Goal: Information Seeking & Learning: Learn about a topic

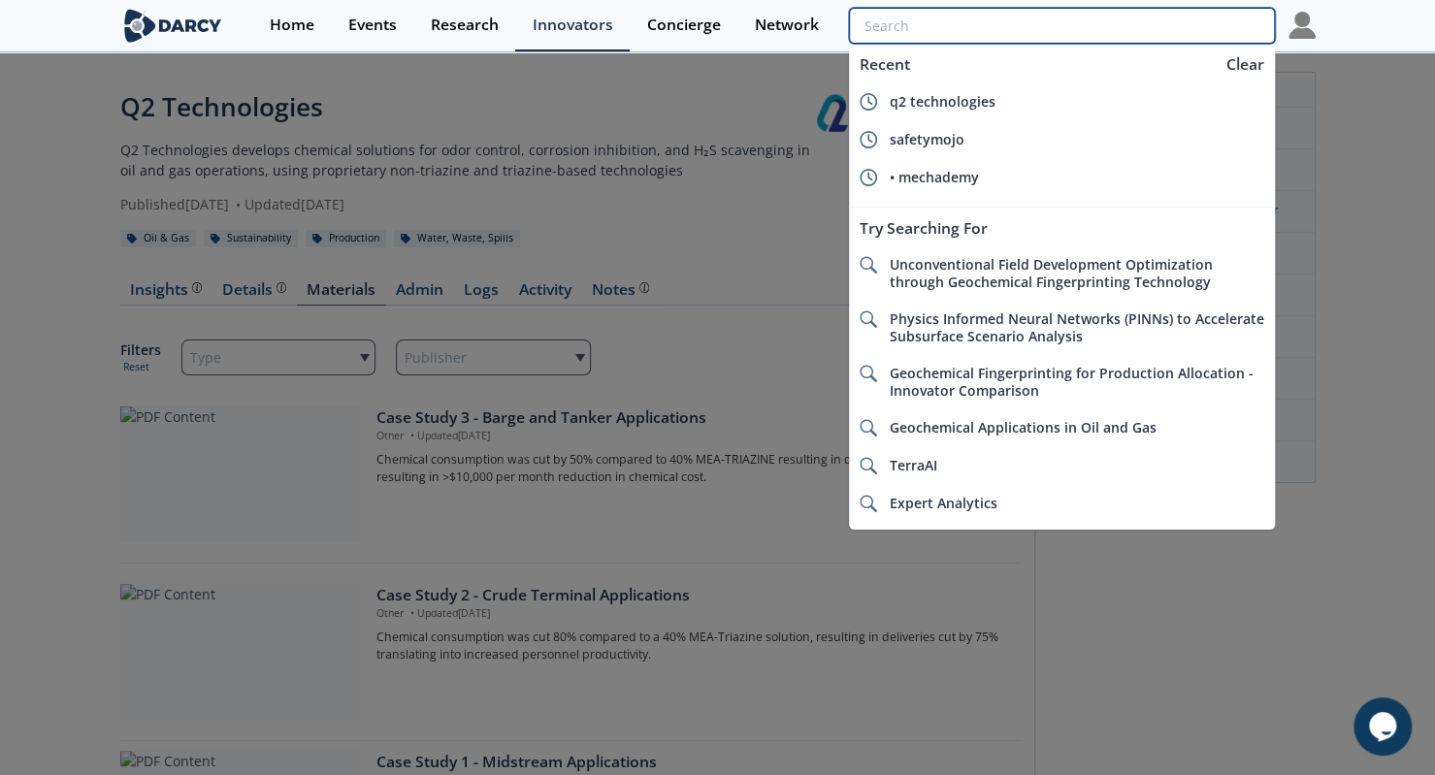
click at [1182, 12] on input "search" at bounding box center [1061, 26] width 425 height 36
paste input "Numerco"
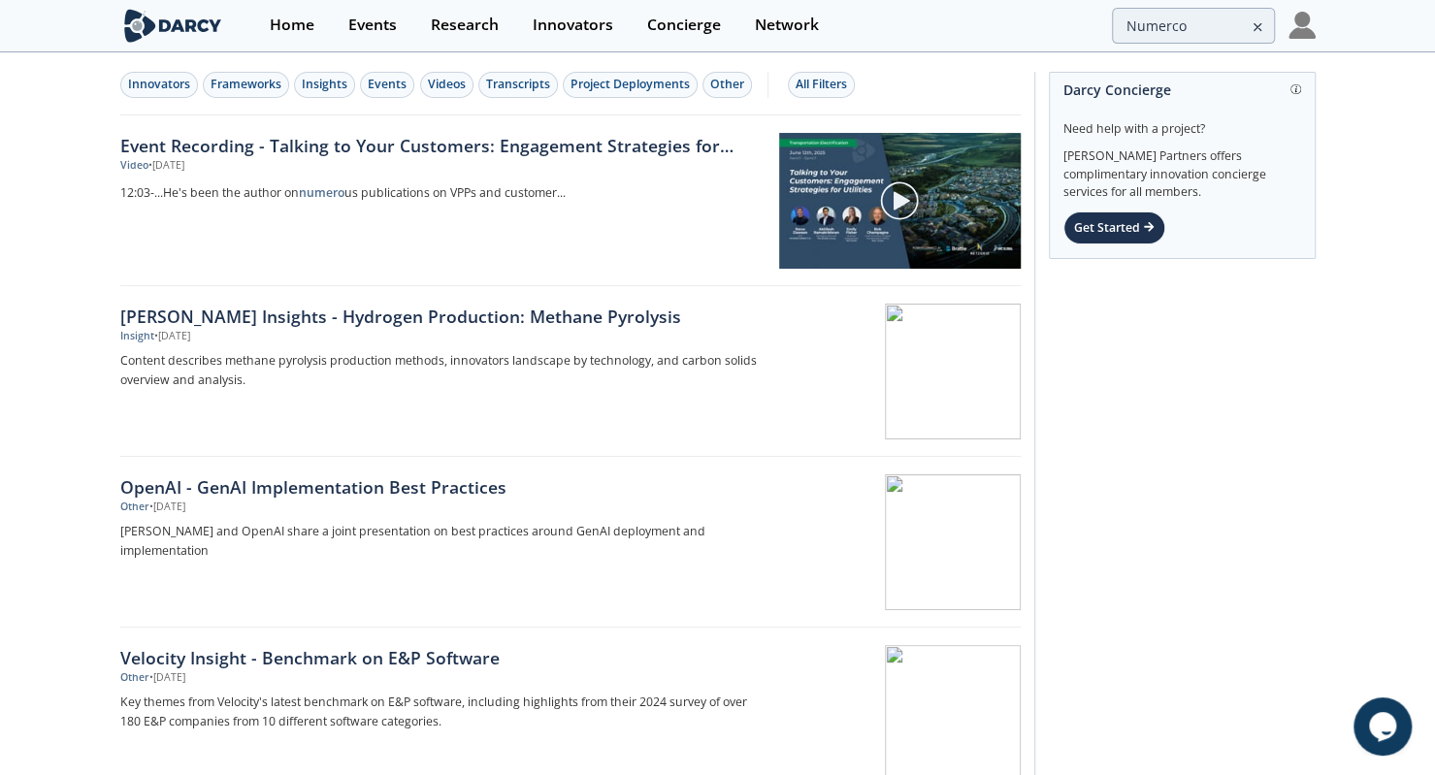
click at [178, 98] on div "Innovators Frameworks Insights Events Videos Transcripts Project Deployments Ot…" at bounding box center [570, 84] width 900 height 61
click at [178, 91] on div "Innovators" at bounding box center [159, 84] width 62 height 17
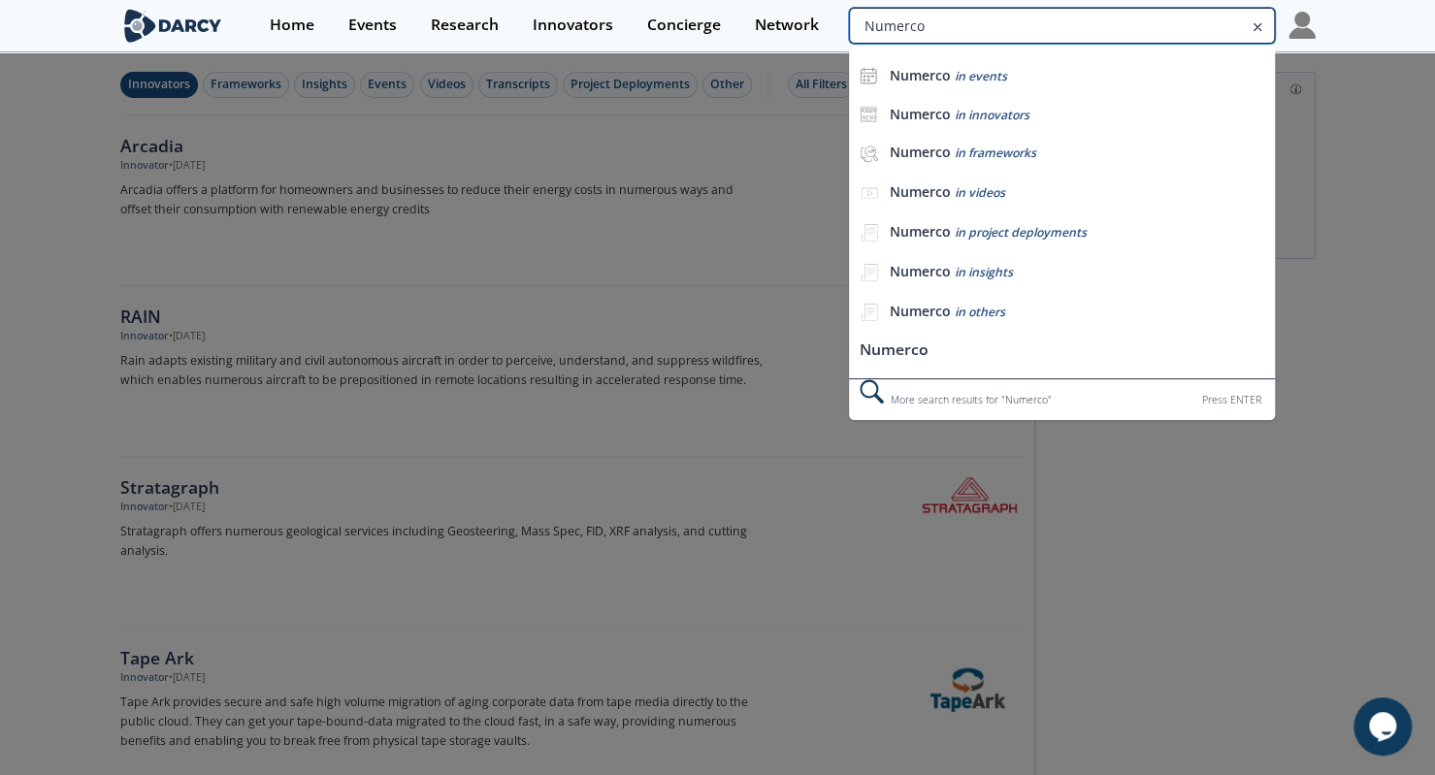
click at [1205, 17] on input "Numerco" at bounding box center [1061, 26] width 425 height 36
type input "enstream"
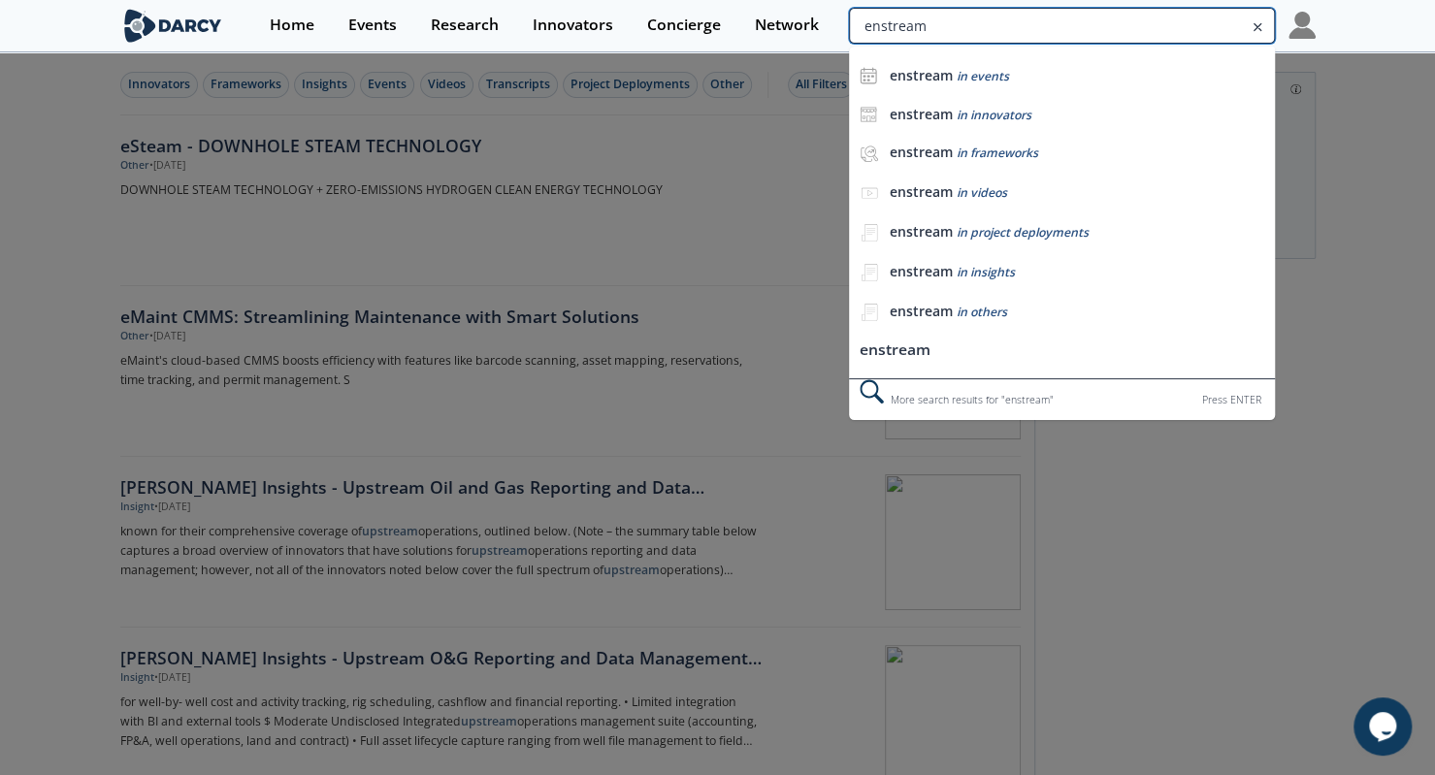
click at [1139, 24] on input "enstream" at bounding box center [1061, 26] width 425 height 36
type input "geolumina"
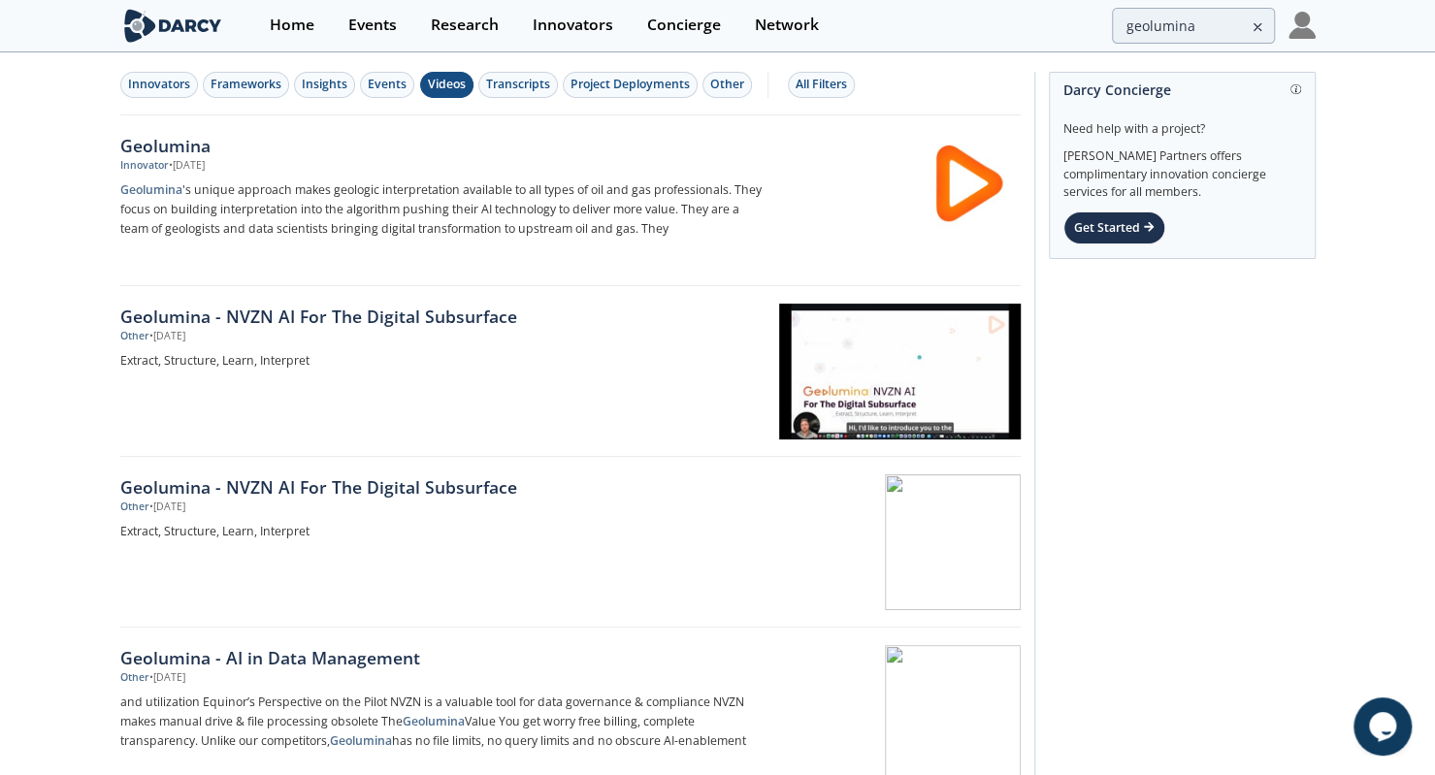
click at [463, 94] on button "Videos" at bounding box center [446, 85] width 53 height 26
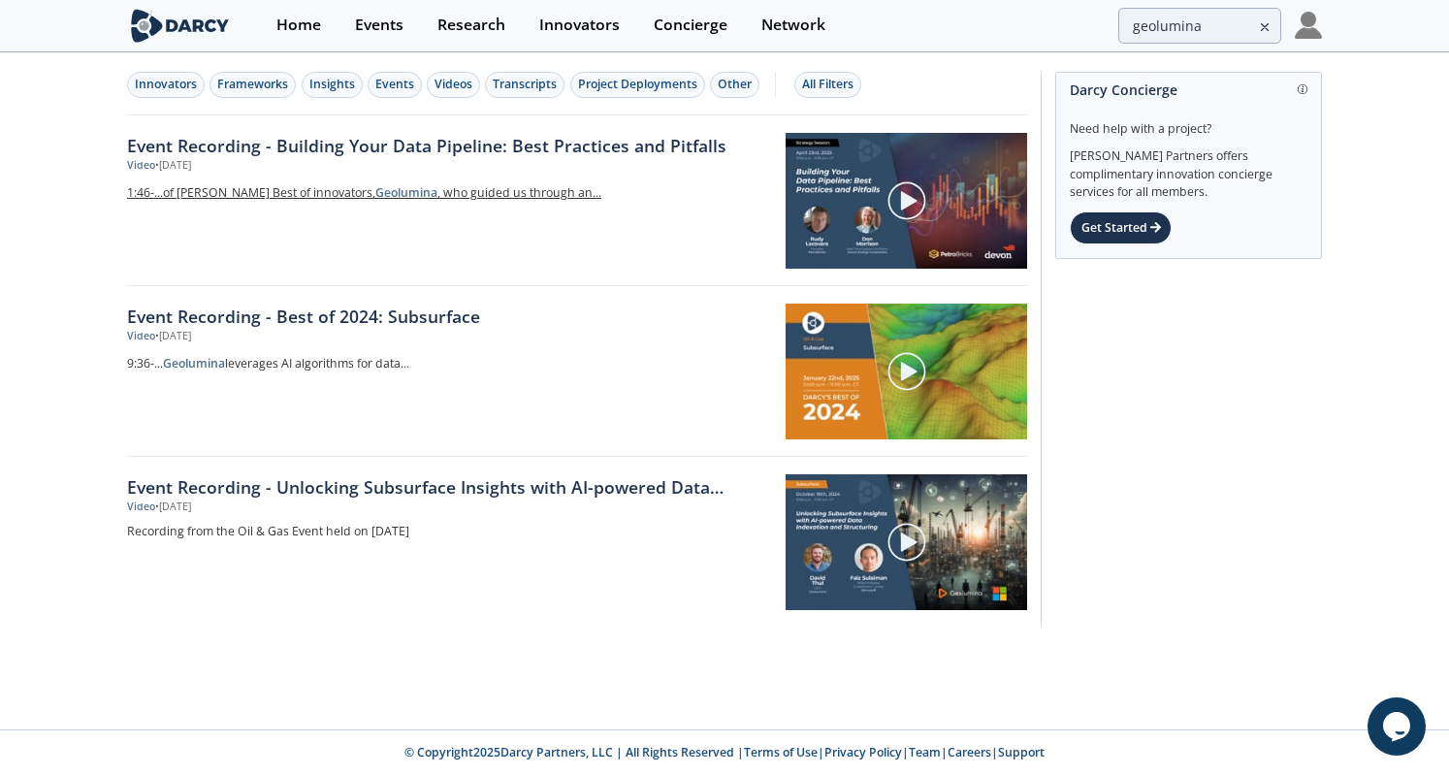
click at [258, 180] on link "1:46 - ...of Darcy's Best of innovators, Geolumina , who guided us through an..." at bounding box center [449, 193] width 645 height 26
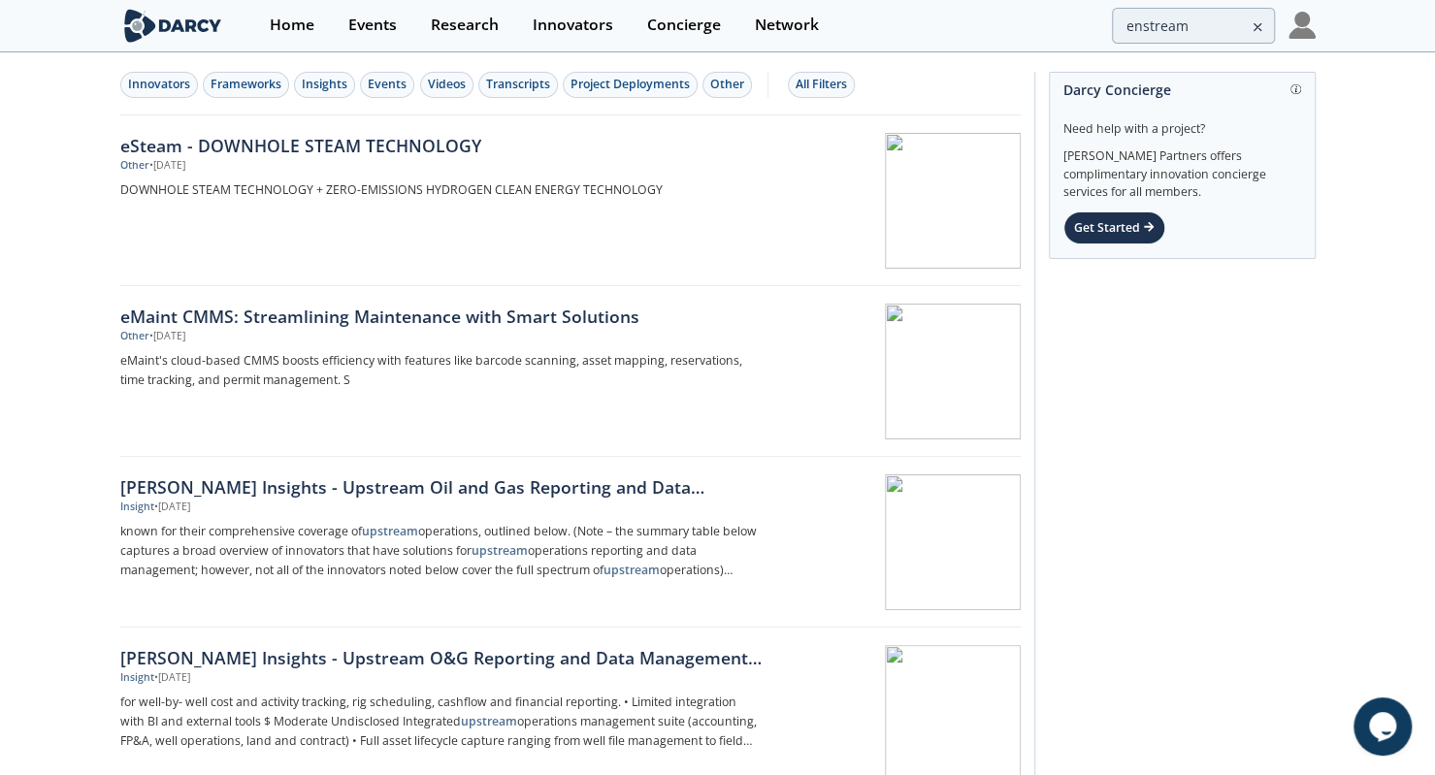
type input "geolumina"
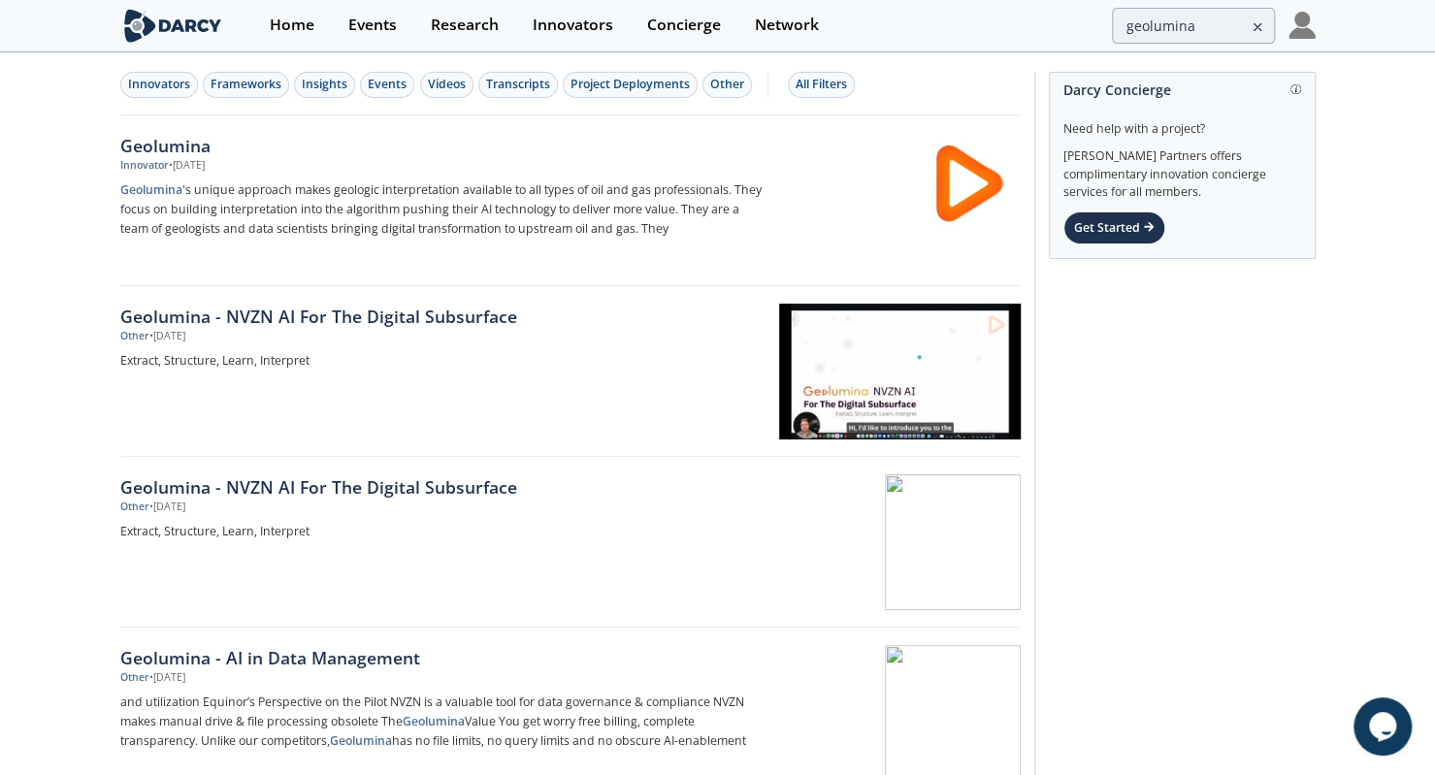
click at [258, 180] on p "Geolumina 's unique approach makes geologic interpretation available to all typ…" at bounding box center [441, 209] width 642 height 58
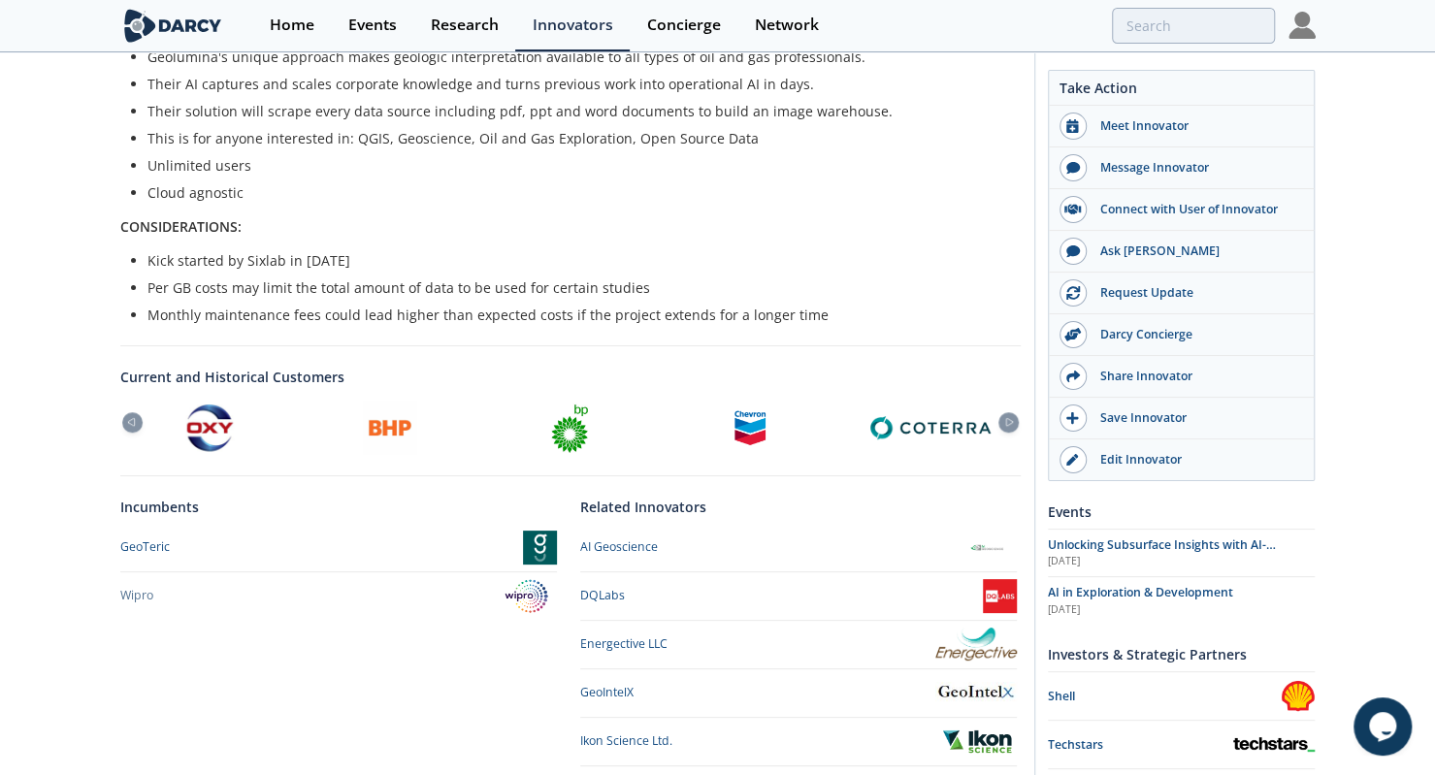
scroll to position [627, 0]
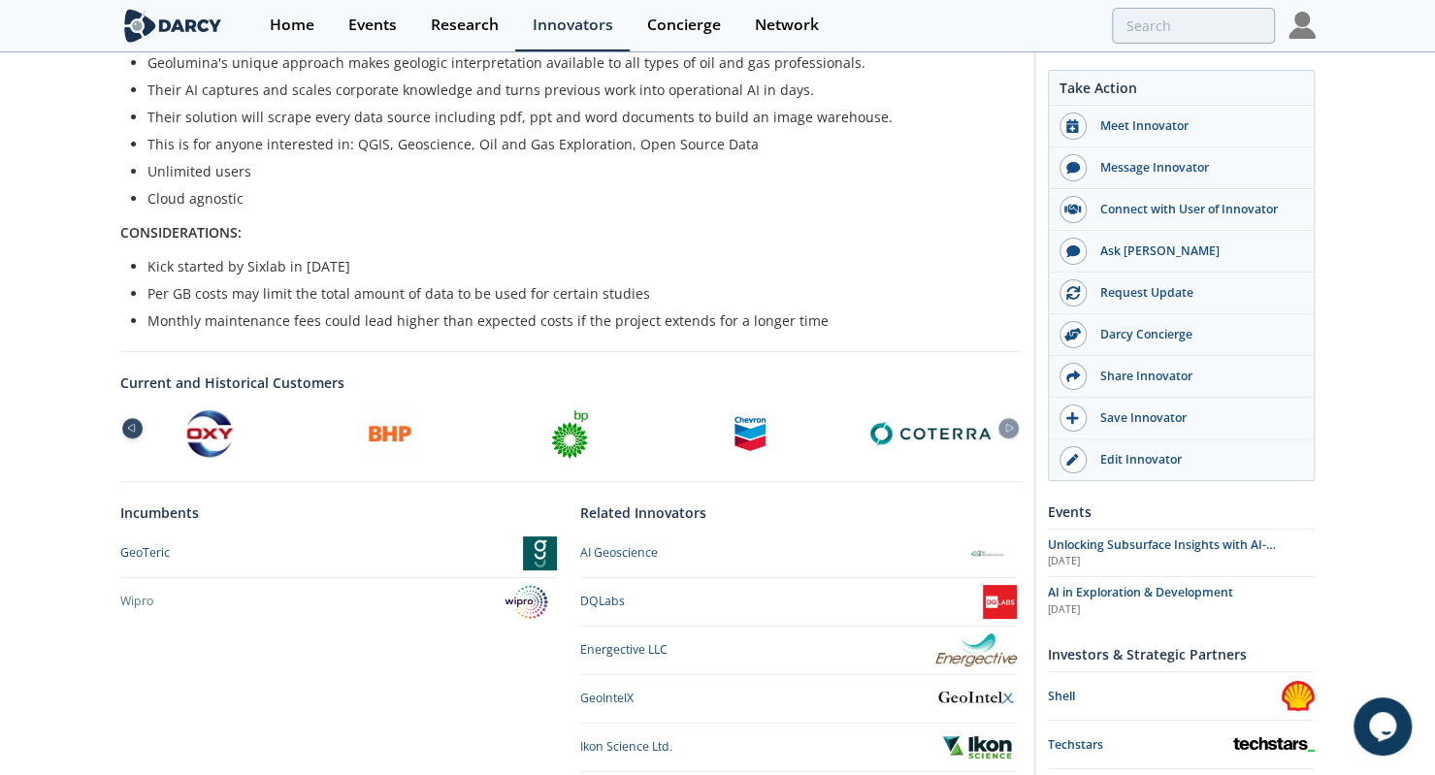
click at [119, 424] on icon at bounding box center [130, 428] width 23 height 9
click at [1011, 424] on icon at bounding box center [1008, 428] width 23 height 9
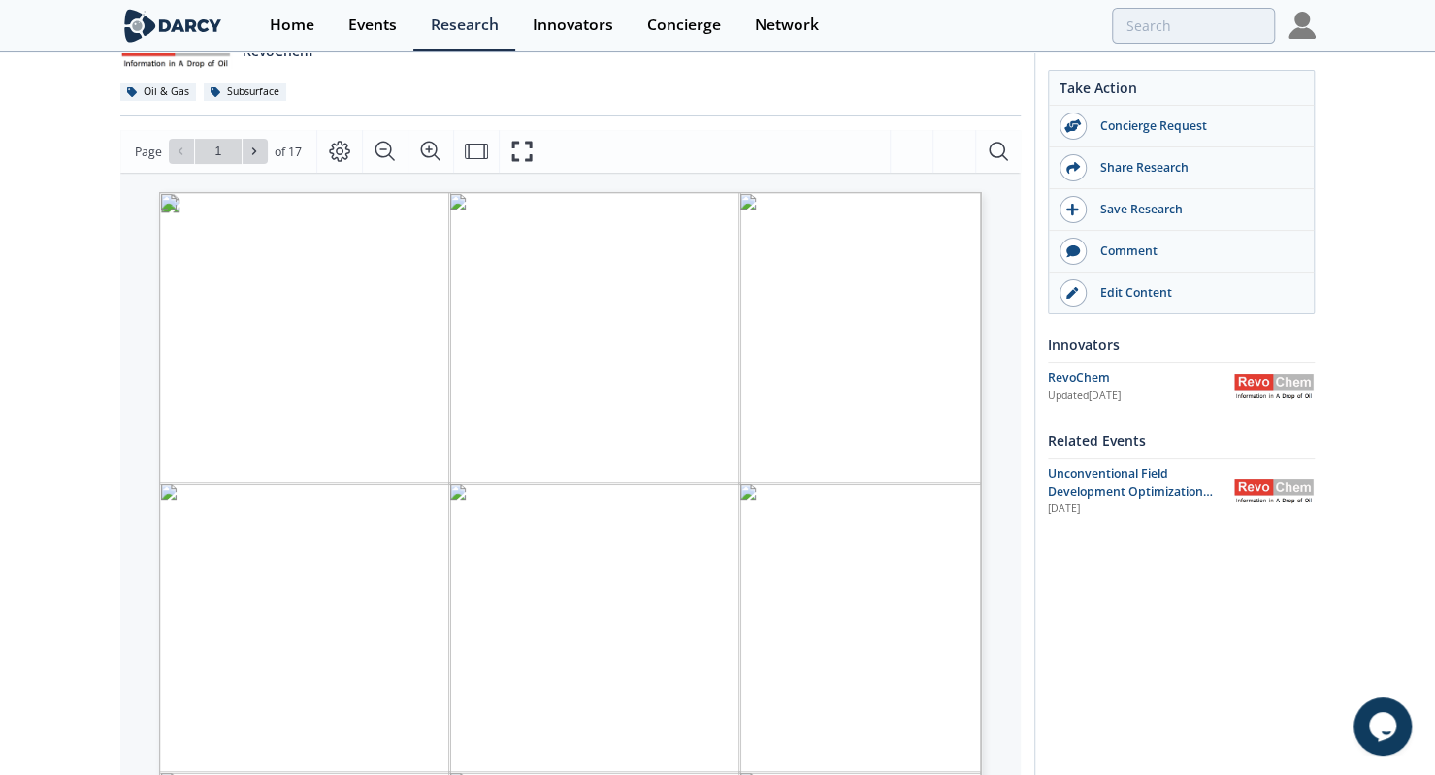
scroll to position [237, 0]
